Goal: Information Seeking & Learning: Check status

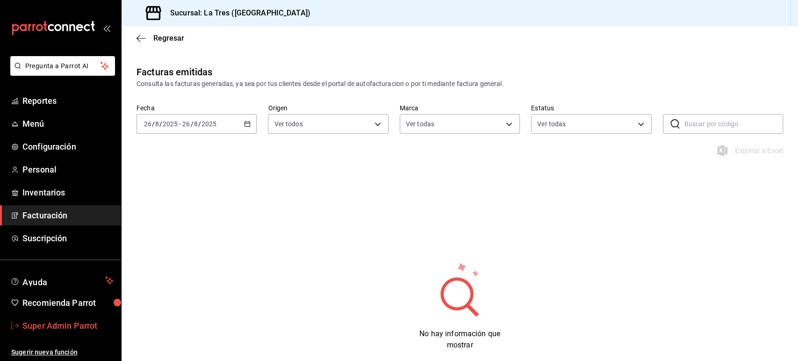
click at [70, 322] on span "Super Admin Parrot" at bounding box center [67, 325] width 91 height 13
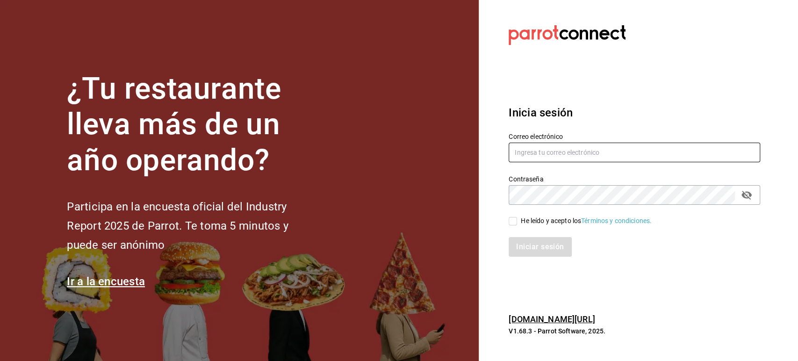
click at [556, 156] on input "text" at bounding box center [635, 153] width 252 height 20
paste input "corniche@merida.com"
type input "corniche@merida.com"
click at [531, 217] on div "He leído y acepto los Términos y condiciones." at bounding box center [586, 221] width 131 height 10
click at [517, 217] on input "He leído y acepto los Términos y condiciones." at bounding box center [513, 221] width 8 height 8
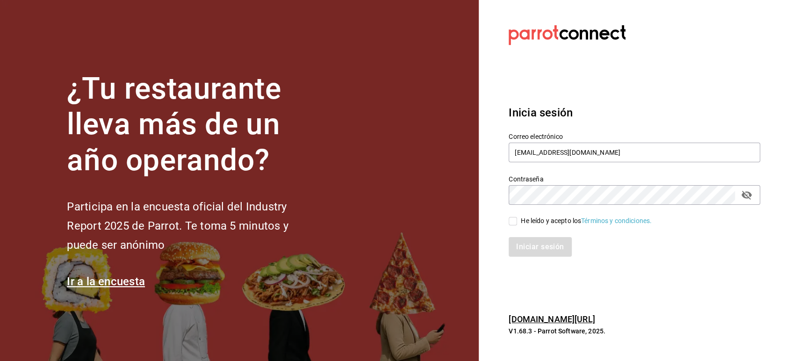
checkbox input "true"
click at [537, 244] on button "Iniciar sesión" at bounding box center [541, 247] width 64 height 20
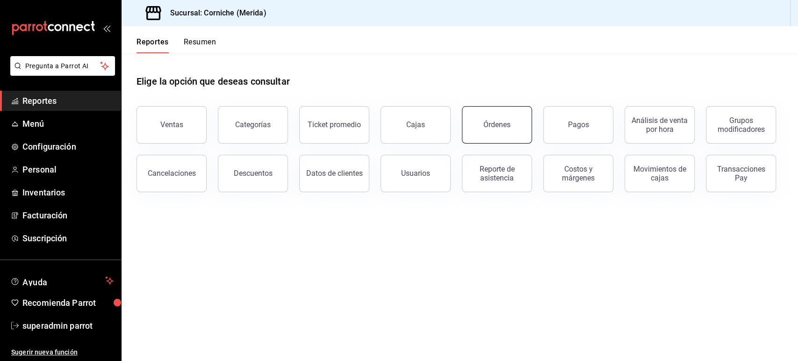
click at [504, 128] on div "Órdenes" at bounding box center [497, 124] width 27 height 9
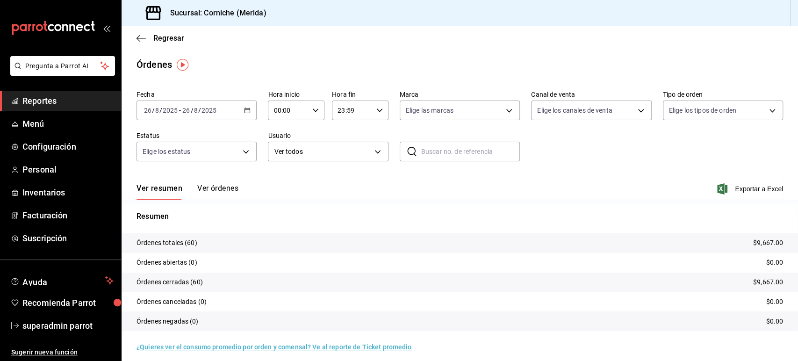
click at [251, 113] on div "[DATE] [DATE] - [DATE] [DATE]" at bounding box center [197, 111] width 120 height 20
click at [140, 36] on icon "button" at bounding box center [141, 38] width 9 height 8
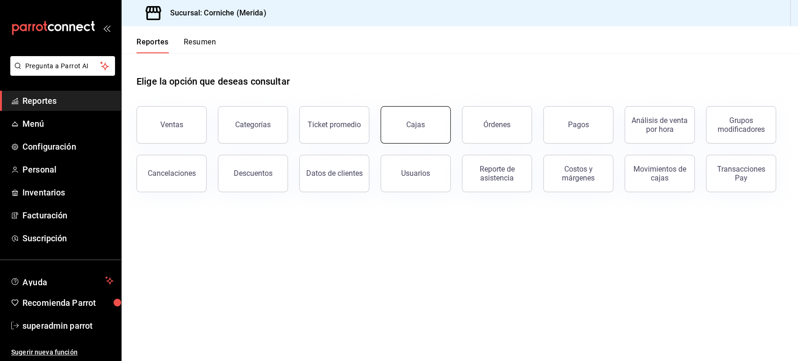
click at [444, 129] on button "Cajas" at bounding box center [416, 124] width 70 height 37
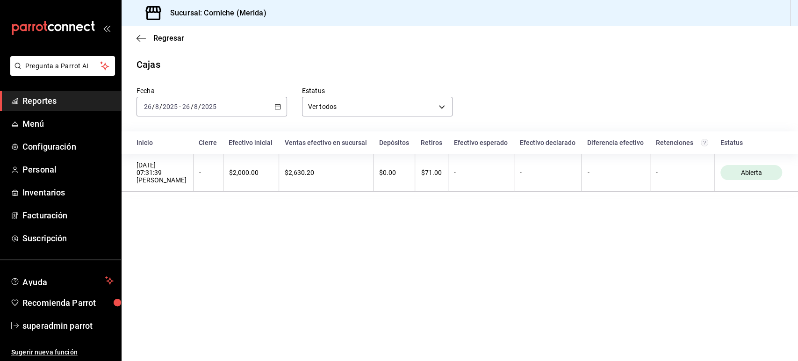
click at [279, 104] on icon "button" at bounding box center [278, 106] width 7 height 7
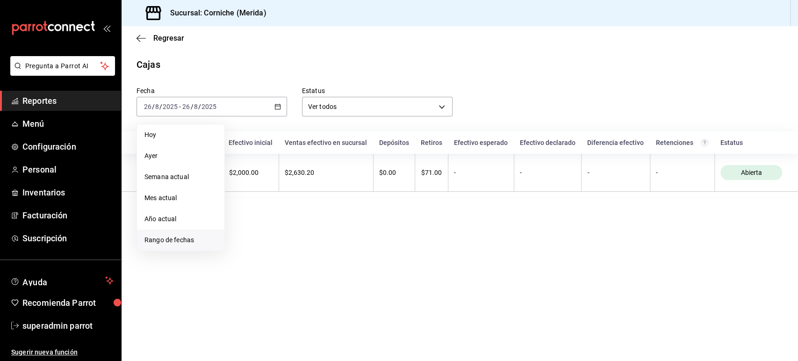
click at [184, 237] on span "Rango de fechas" at bounding box center [181, 240] width 72 height 10
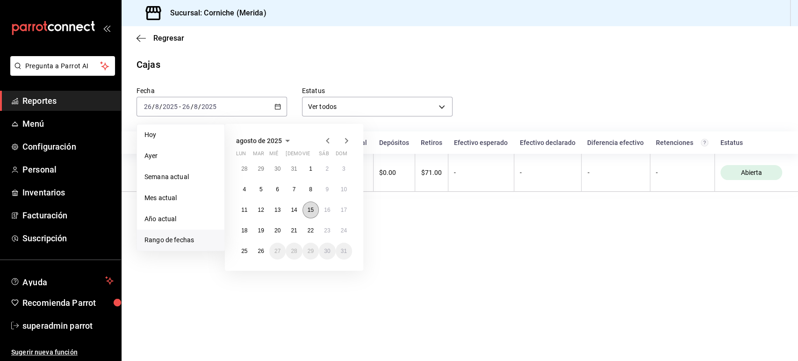
click at [311, 210] on abbr "15" at bounding box center [311, 210] width 6 height 7
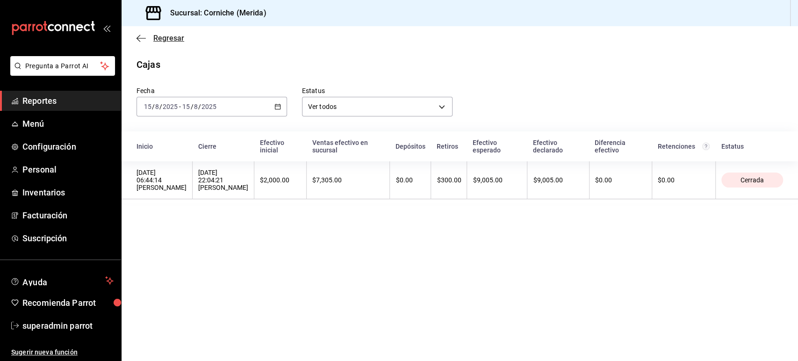
click at [143, 38] on icon "button" at bounding box center [141, 38] width 9 height 8
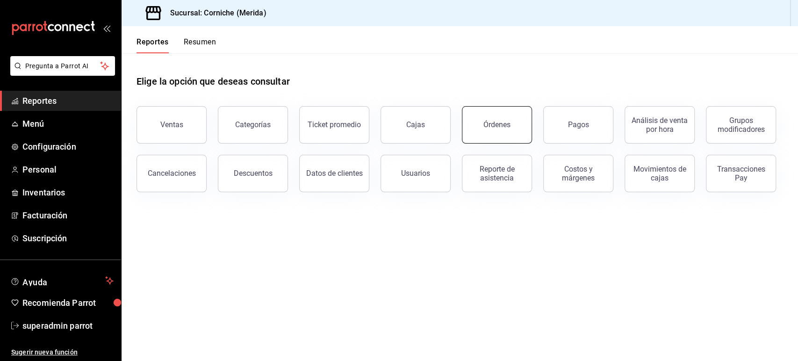
click at [499, 123] on div "Órdenes" at bounding box center [497, 124] width 27 height 9
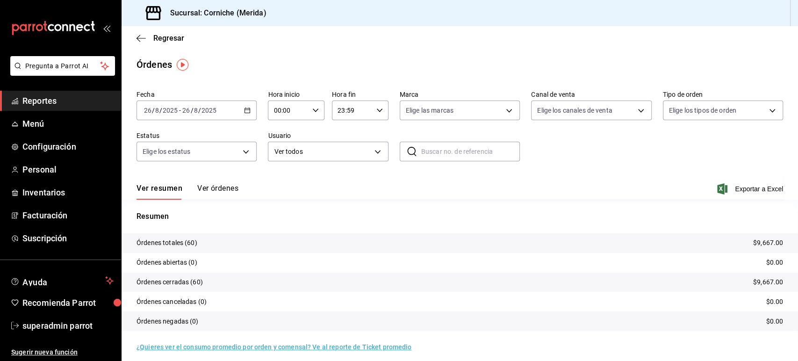
click at [247, 111] on icon "button" at bounding box center [247, 110] width 7 height 7
click at [187, 244] on span "Rango de fechas" at bounding box center [181, 244] width 72 height 10
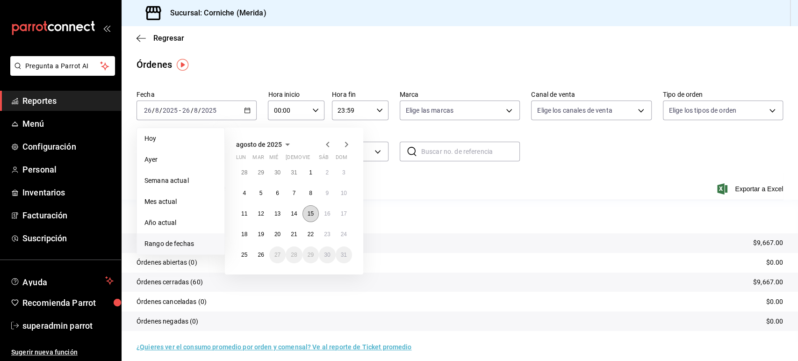
click at [312, 212] on abbr "15" at bounding box center [311, 213] width 6 height 7
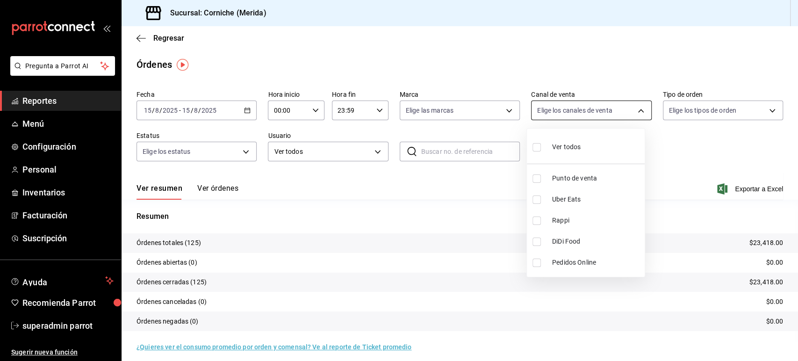
click at [574, 105] on body "Pregunta a Parrot AI Reportes Menú Configuración Personal Inventarios Facturaci…" at bounding box center [399, 180] width 798 height 361
click at [567, 220] on span "Rappi" at bounding box center [596, 221] width 89 height 10
type input "RAPPI"
checkbox input "true"
click at [438, 181] on div at bounding box center [399, 180] width 798 height 361
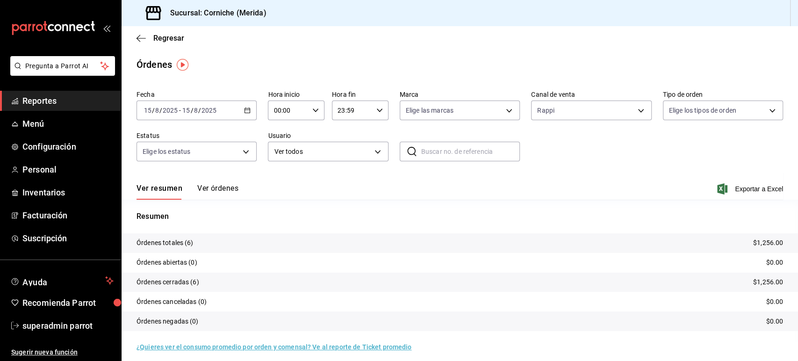
click at [219, 187] on button "Ver órdenes" at bounding box center [217, 192] width 41 height 16
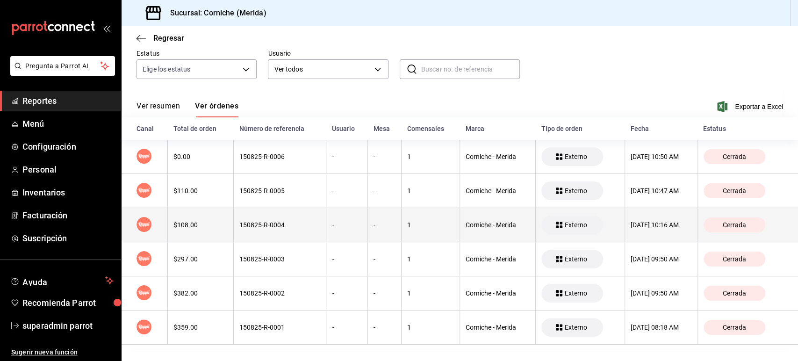
scroll to position [85, 0]
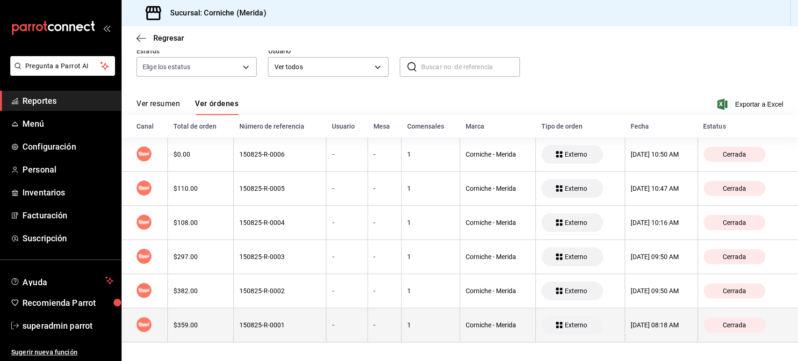
click at [275, 320] on th "150825-R-0001" at bounding box center [280, 325] width 93 height 34
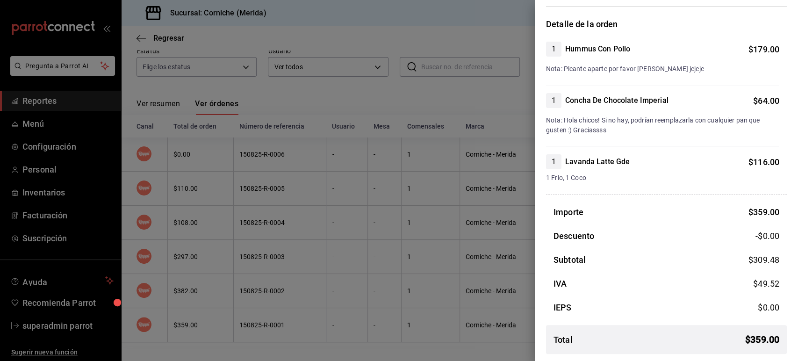
scroll to position [0, 0]
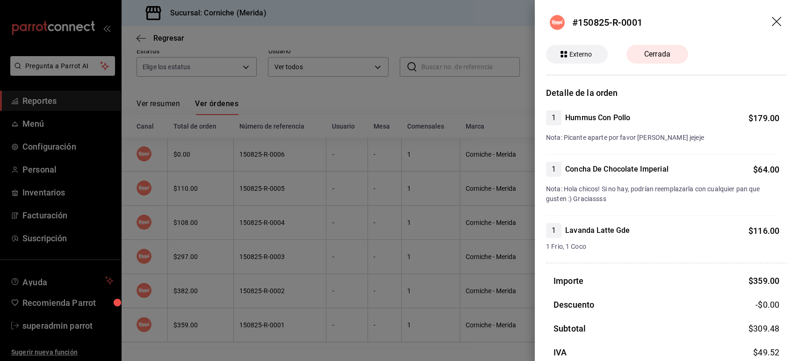
click at [772, 22] on icon "drag" at bounding box center [776, 21] width 9 height 9
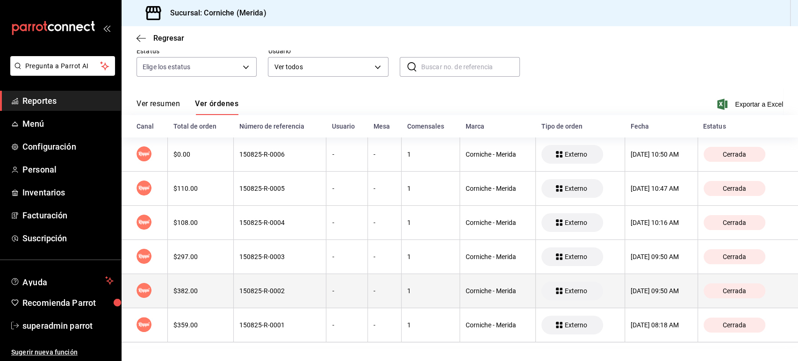
click at [275, 281] on th "150825-R-0002" at bounding box center [280, 291] width 93 height 34
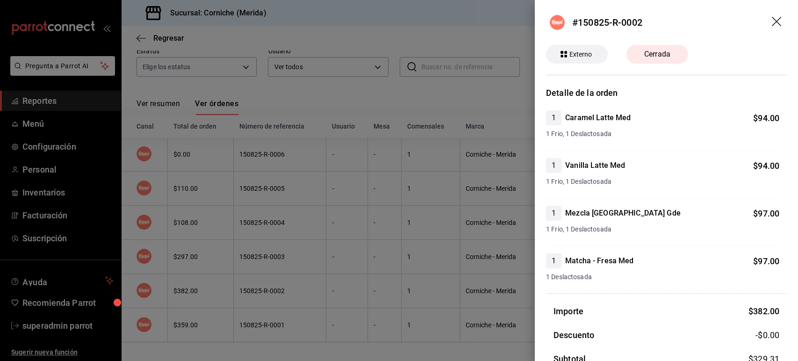
click at [772, 17] on icon "drag" at bounding box center [777, 22] width 11 height 11
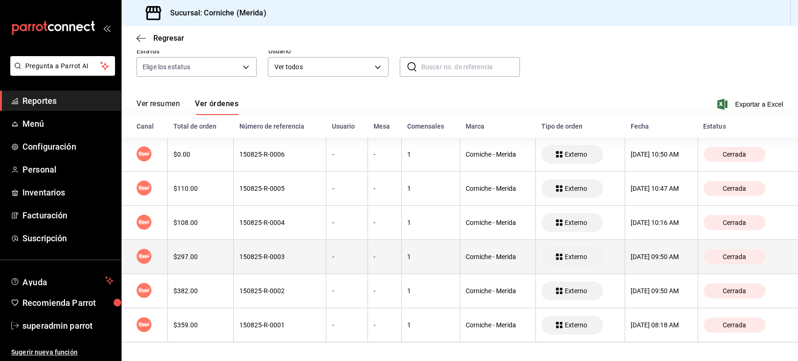
click at [258, 259] on div "150825-R-0003" at bounding box center [279, 256] width 81 height 7
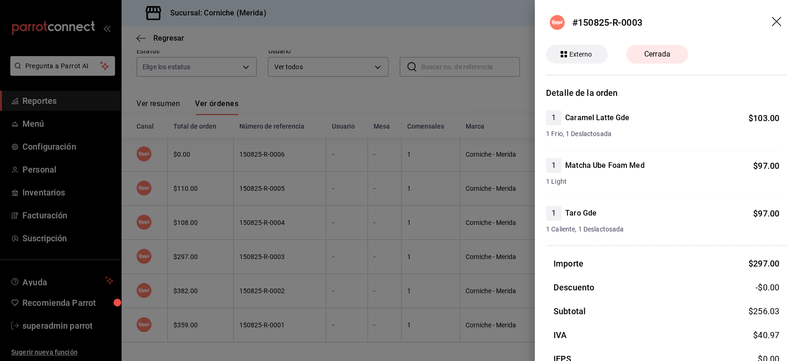
click at [772, 27] on icon "drag" at bounding box center [777, 22] width 11 height 11
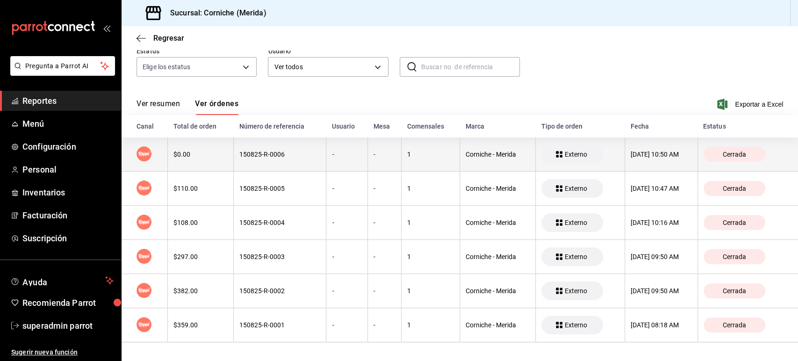
click at [263, 161] on th "150825-R-0006" at bounding box center [280, 155] width 93 height 34
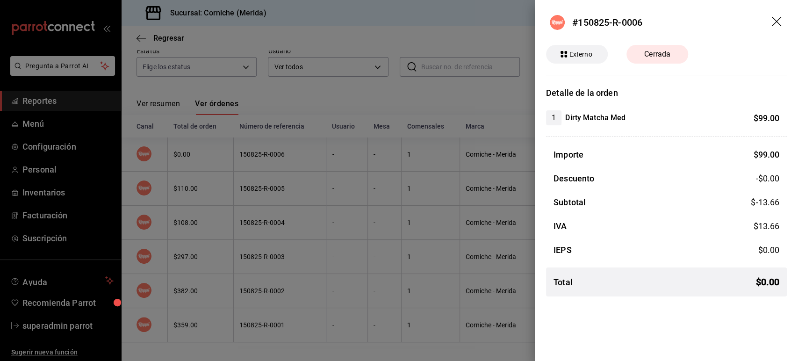
click at [778, 22] on icon "drag" at bounding box center [777, 22] width 11 height 11
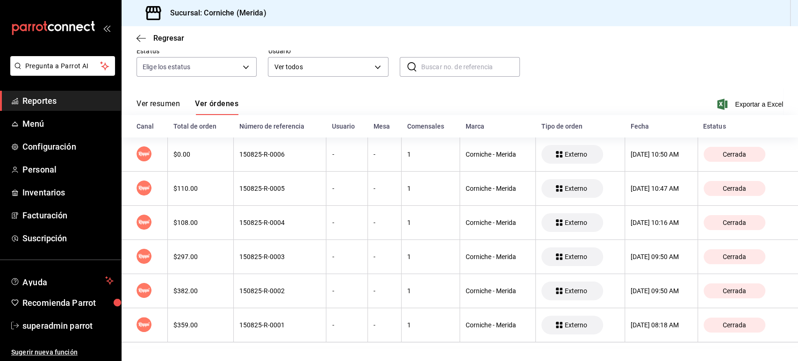
click at [176, 101] on button "Ver resumen" at bounding box center [158, 107] width 43 height 16
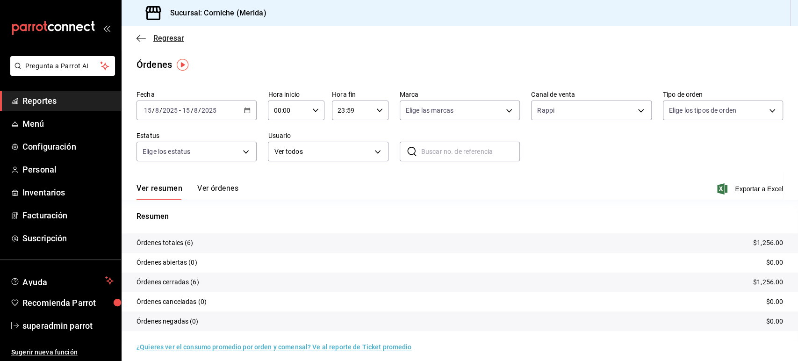
click at [146, 38] on span "Regresar" at bounding box center [161, 38] width 48 height 9
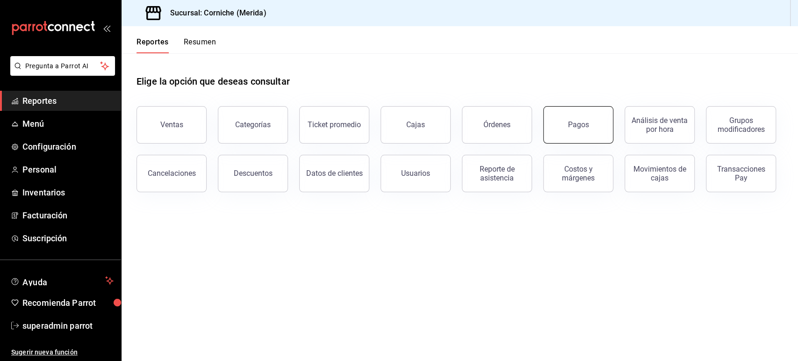
click at [577, 133] on button "Pagos" at bounding box center [579, 124] width 70 height 37
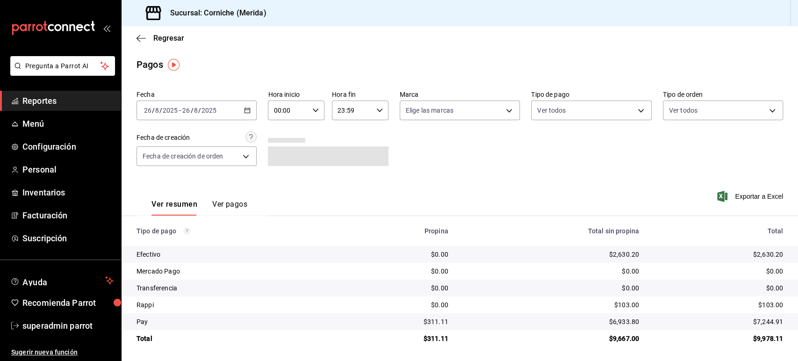
click at [248, 112] on \(Stroke\) "button" at bounding box center [248, 110] width 6 height 5
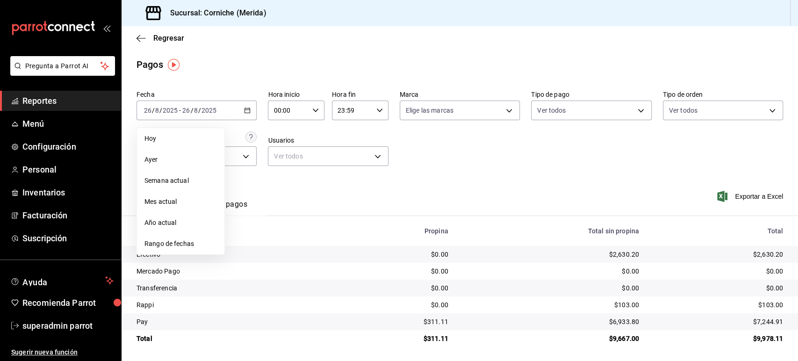
click at [175, 240] on span "Rango de fechas" at bounding box center [181, 244] width 72 height 10
click at [315, 210] on button "15" at bounding box center [311, 213] width 16 height 17
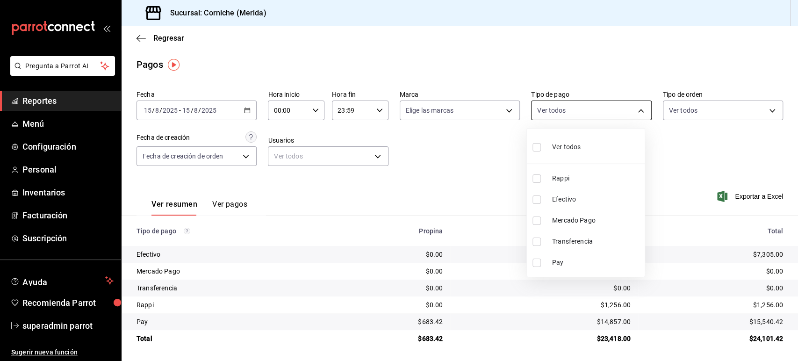
click at [568, 115] on body "Pregunta a Parrot AI Reportes Menú Configuración Personal Inventarios Facturaci…" at bounding box center [399, 180] width 798 height 361
click at [561, 172] on li "Rappi" at bounding box center [586, 178] width 118 height 21
type input "ff993c5d-7feb-4dc8-8b36-d26f2b6ae299"
checkbox input "true"
click at [282, 194] on div at bounding box center [399, 180] width 798 height 361
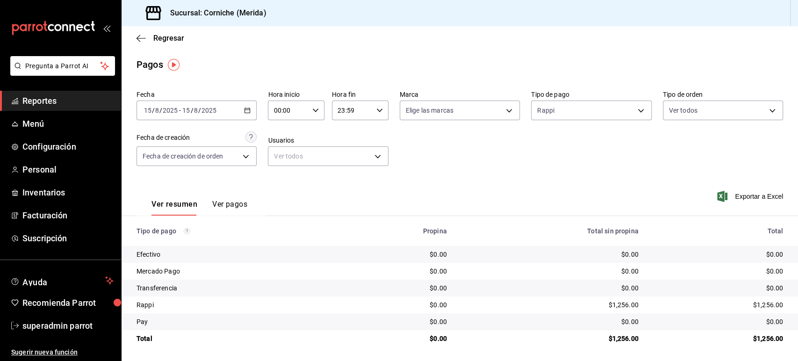
click at [222, 201] on button "Ver pagos" at bounding box center [229, 208] width 35 height 16
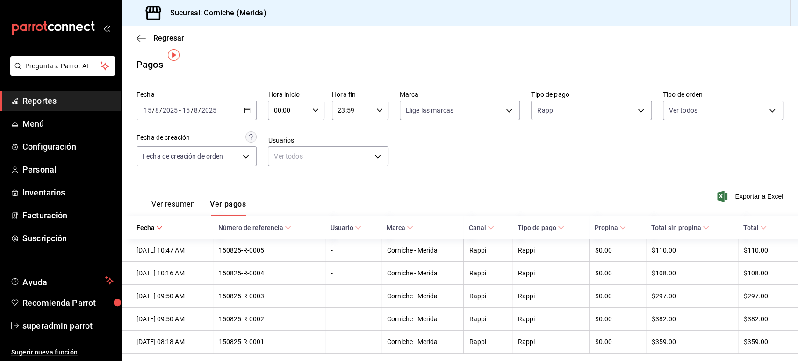
scroll to position [10, 0]
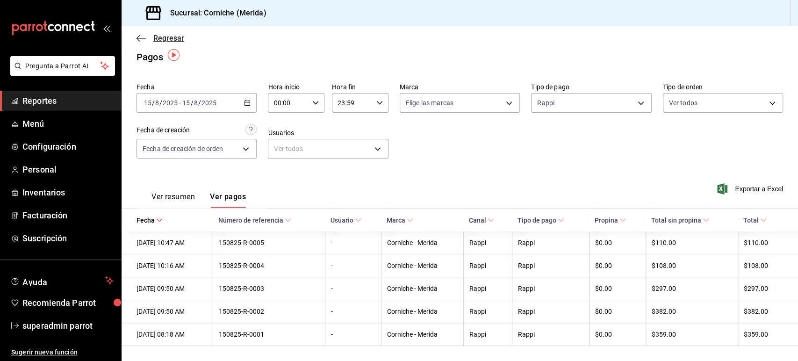
click at [145, 38] on icon "button" at bounding box center [141, 38] width 9 height 0
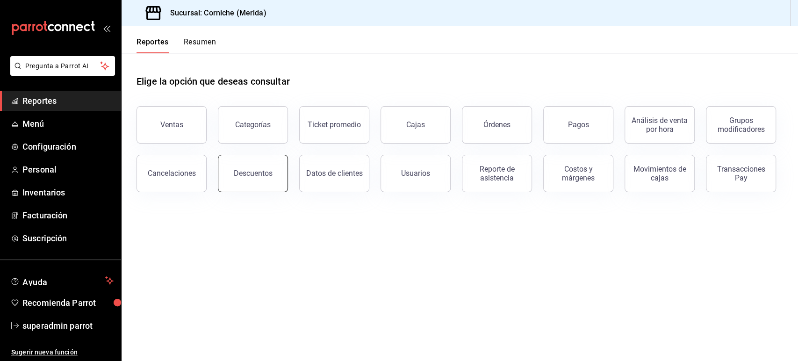
click at [246, 172] on div "Descuentos" at bounding box center [253, 173] width 39 height 9
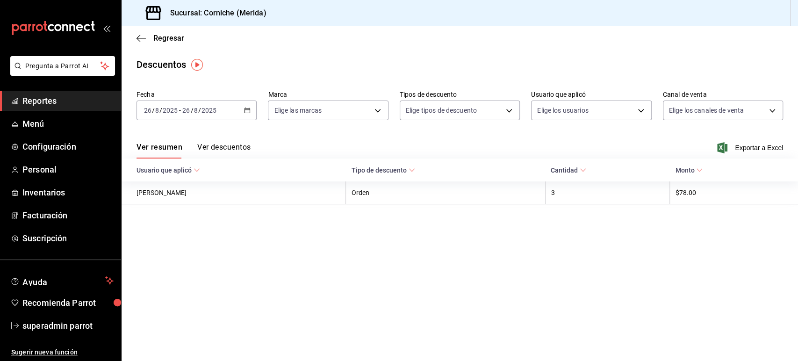
click at [232, 151] on button "Ver descuentos" at bounding box center [223, 151] width 53 height 16
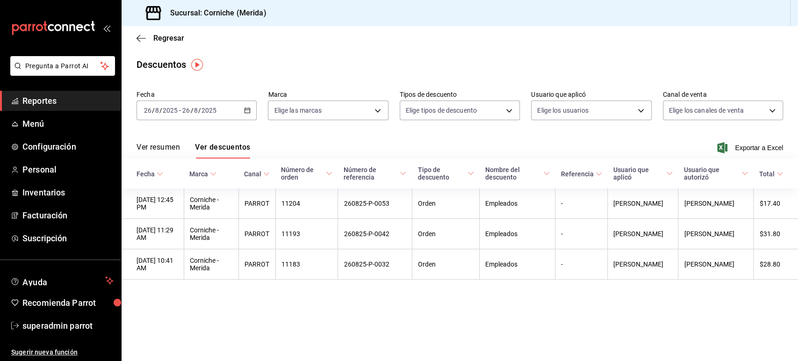
click at [249, 108] on \(Stroke\) "button" at bounding box center [248, 110] width 6 height 5
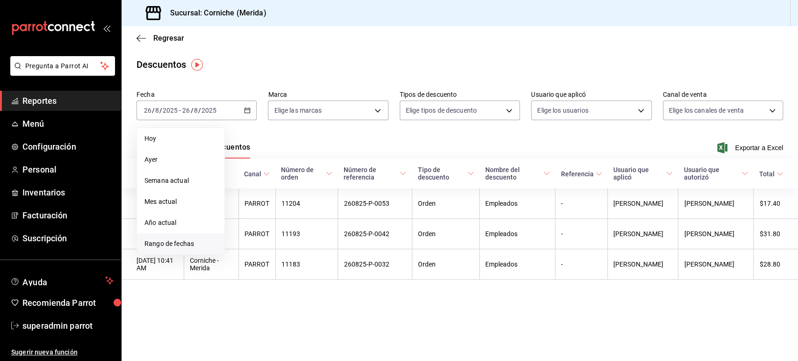
click at [180, 244] on span "Rango de fechas" at bounding box center [181, 244] width 72 height 10
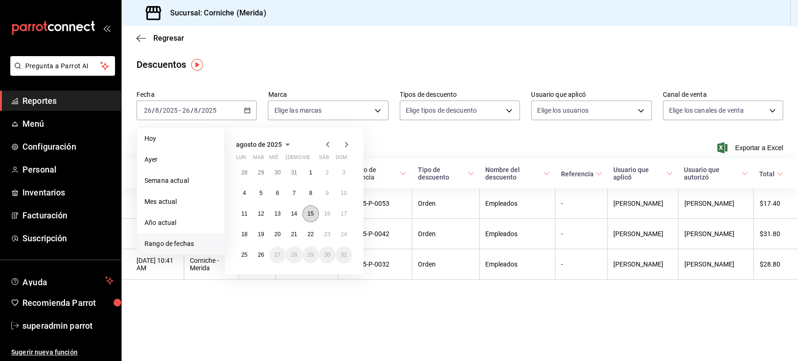
click at [312, 213] on abbr "15" at bounding box center [311, 213] width 6 height 7
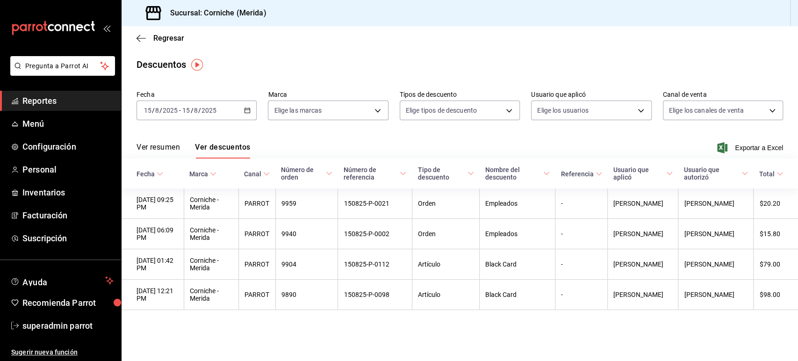
click at [408, 341] on main "Regresar Descuentos Fecha [DATE] [DATE] - [DATE] [DATE] Marca Elige las marcas …" at bounding box center [460, 193] width 677 height 335
click at [135, 35] on div "Regresar" at bounding box center [460, 38] width 677 height 24
click at [142, 35] on icon "button" at bounding box center [141, 38] width 9 height 8
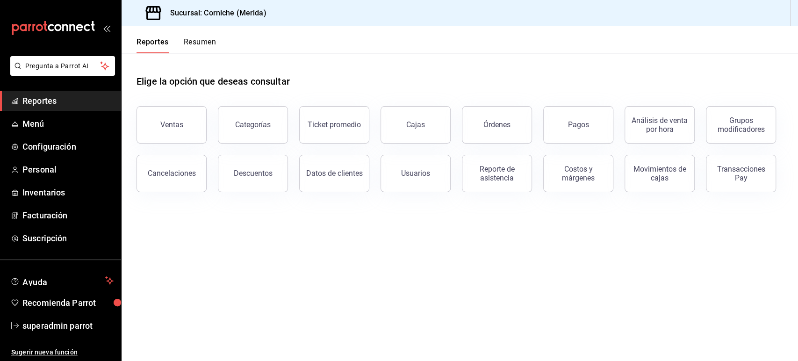
click at [732, 36] on header "Reportes Resumen" at bounding box center [460, 39] width 677 height 27
click at [516, 127] on button "Órdenes" at bounding box center [497, 124] width 70 height 37
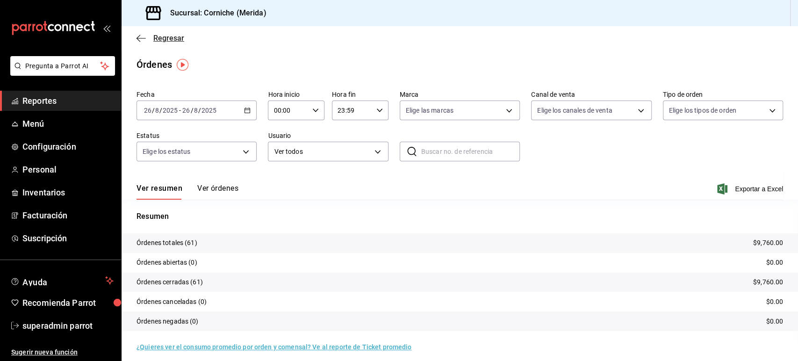
click at [146, 42] on span "Regresar" at bounding box center [161, 38] width 48 height 9
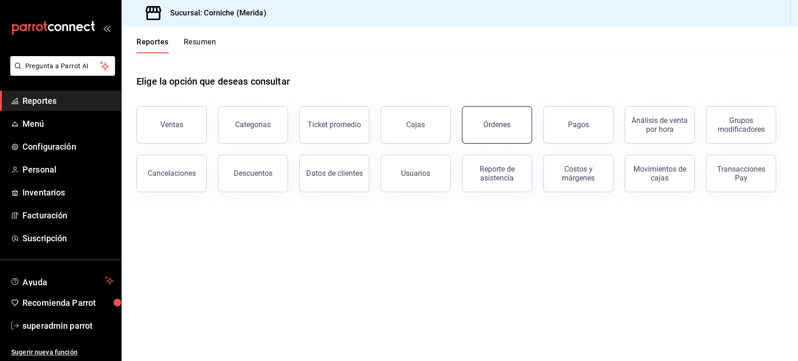
click at [507, 122] on div "Órdenes" at bounding box center [497, 124] width 27 height 9
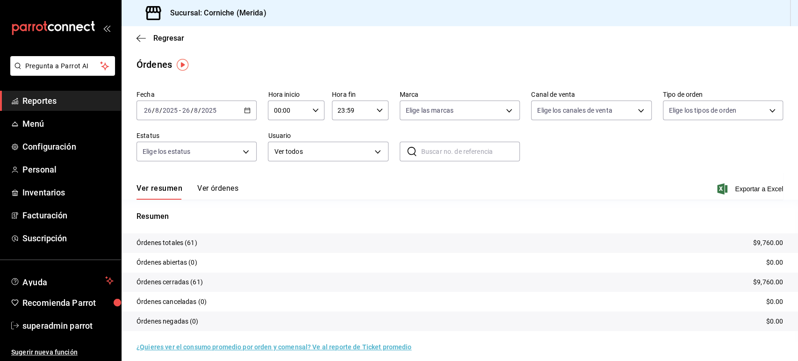
click at [209, 188] on button "Ver órdenes" at bounding box center [217, 192] width 41 height 16
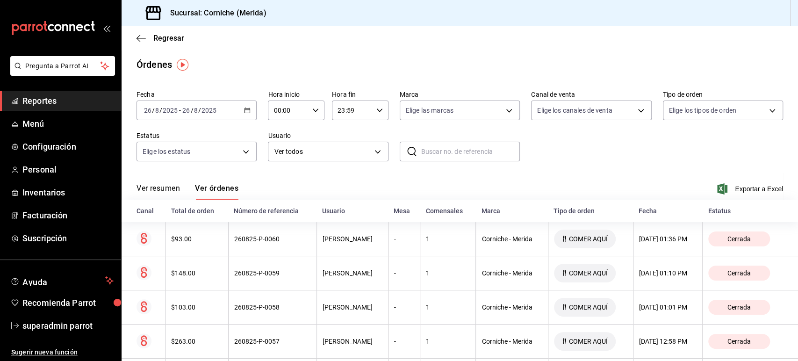
click at [252, 111] on div "[DATE] [DATE] - [DATE] [DATE]" at bounding box center [197, 111] width 120 height 20
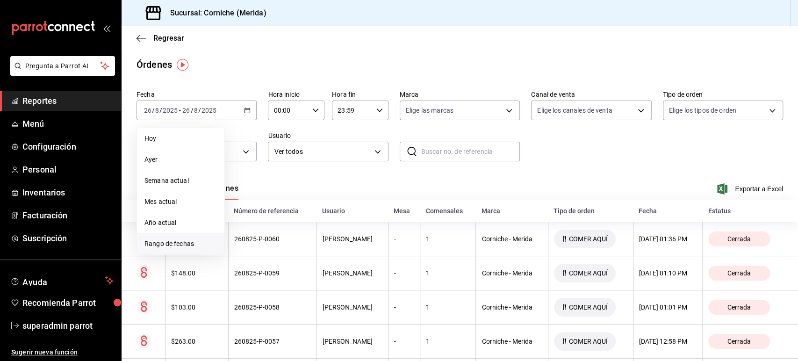
click at [187, 239] on span "Rango de fechas" at bounding box center [181, 244] width 72 height 10
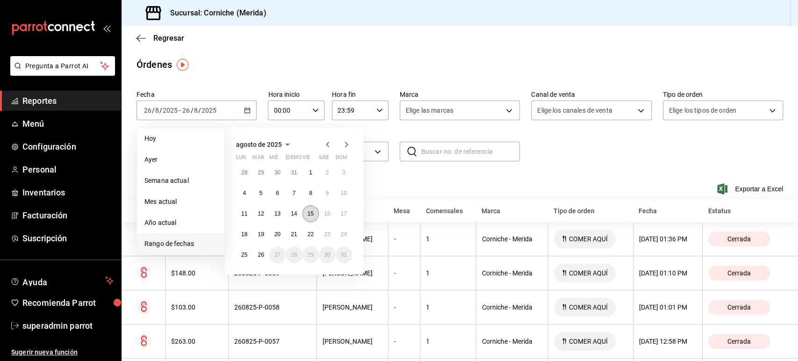
click at [312, 209] on button "15" at bounding box center [311, 213] width 16 height 17
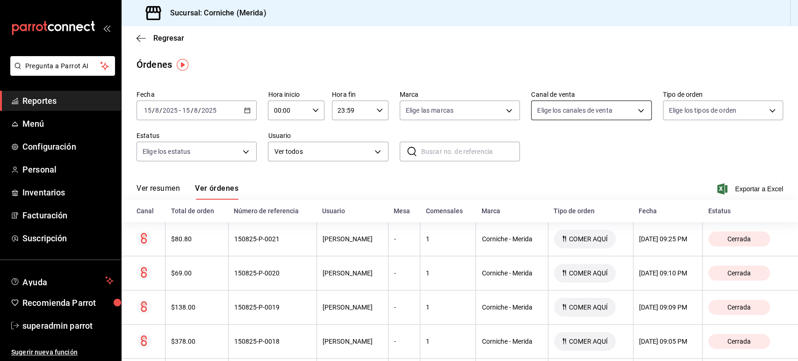
click at [546, 111] on body "Pregunta a Parrot AI Reportes Menú Configuración Personal Inventarios Facturaci…" at bounding box center [399, 180] width 798 height 361
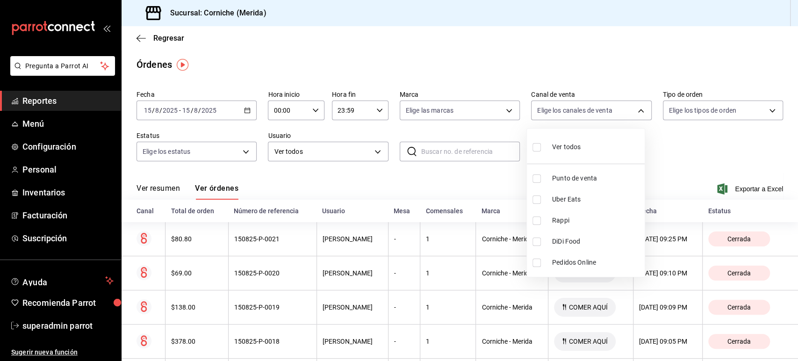
click at [564, 217] on span "Rappi" at bounding box center [596, 221] width 89 height 10
type input "RAPPI"
checkbox input "true"
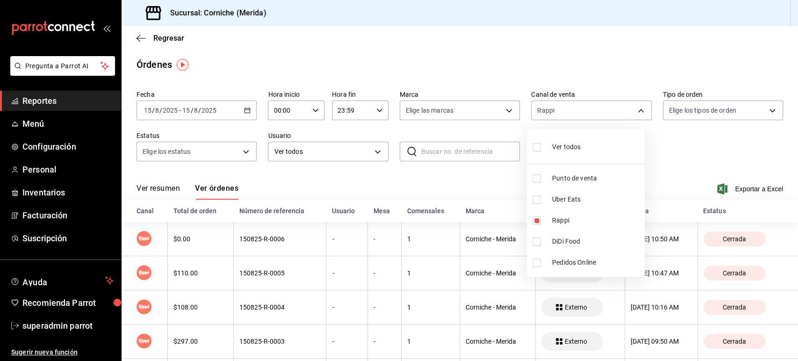
click at [311, 200] on div at bounding box center [399, 180] width 798 height 361
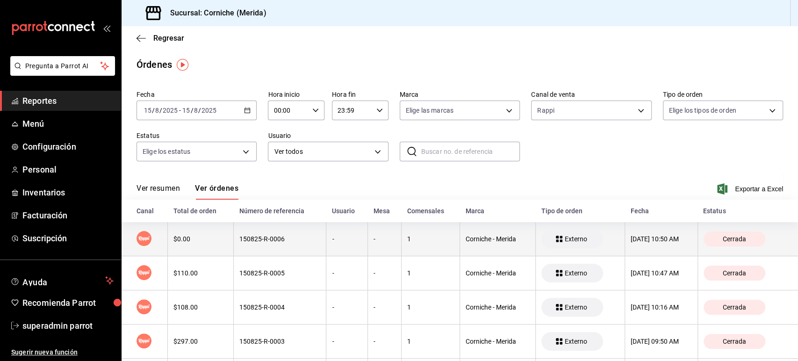
click at [284, 242] on div "150825-R-0006" at bounding box center [279, 238] width 81 height 7
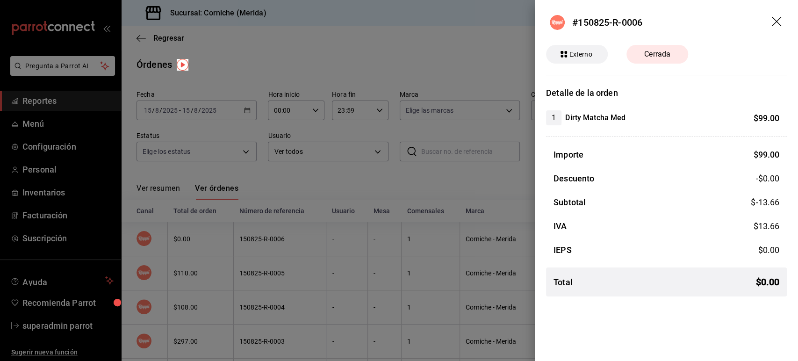
click at [777, 19] on icon "drag" at bounding box center [777, 22] width 11 height 11
